Goal: Transaction & Acquisition: Download file/media

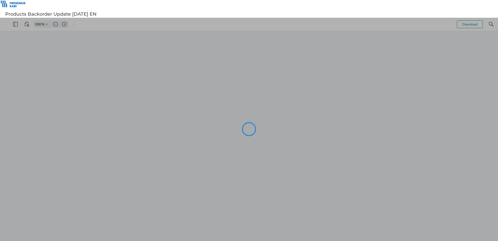
type input "101"
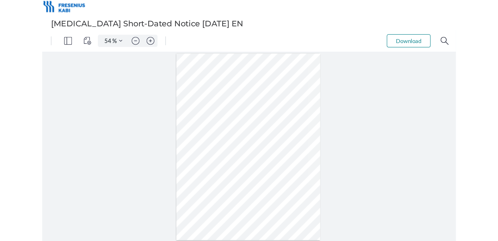
type input "101"
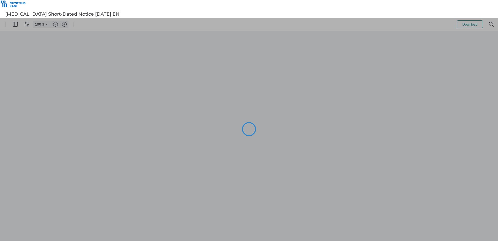
type input "101"
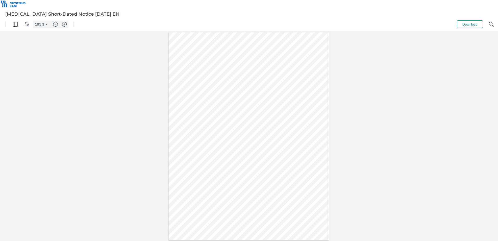
click at [472, 24] on button "Download" at bounding box center [470, 24] width 26 height 8
